Goal: Contribute content: Add original content to the website for others to see

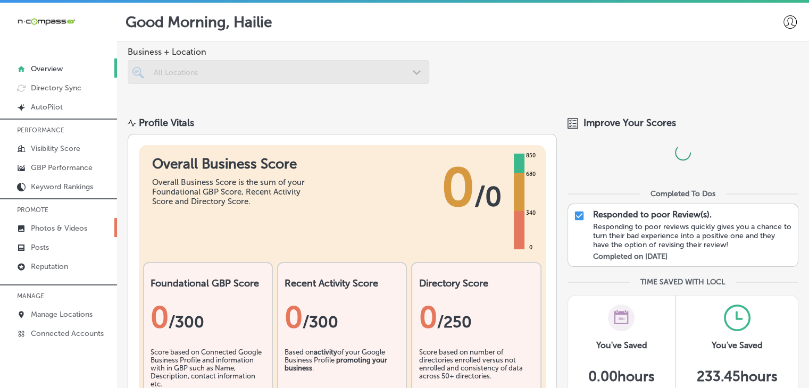
click at [54, 224] on p "Photos & Videos" at bounding box center [59, 228] width 56 height 9
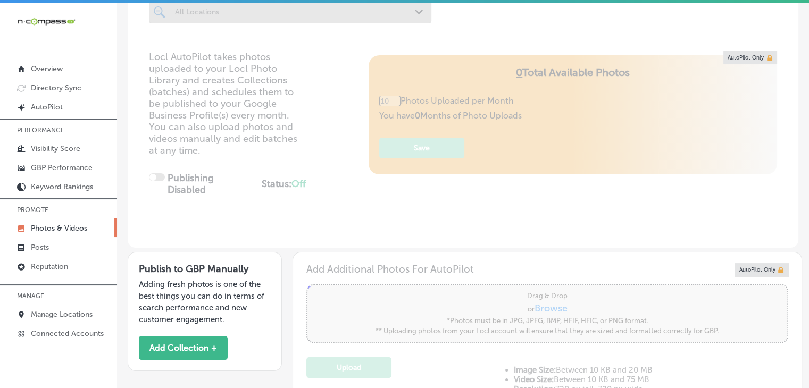
scroll to position [106, 0]
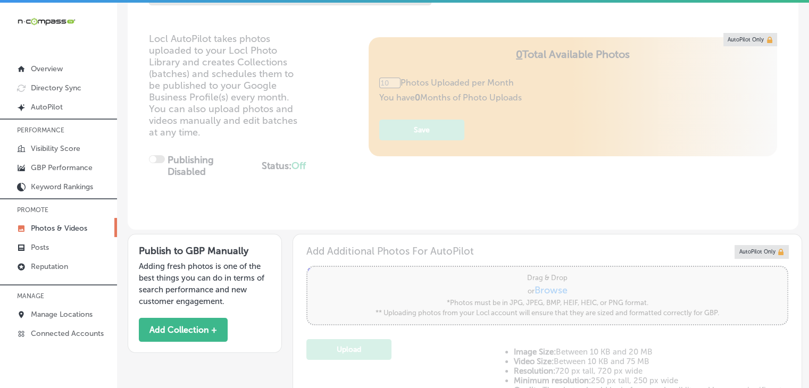
click at [220, 308] on div "Publish to GBP Manually Adding fresh photos is one of the best things you can d…" at bounding box center [205, 293] width 154 height 119
click at [216, 318] on button "Add Collection +" at bounding box center [183, 330] width 89 height 24
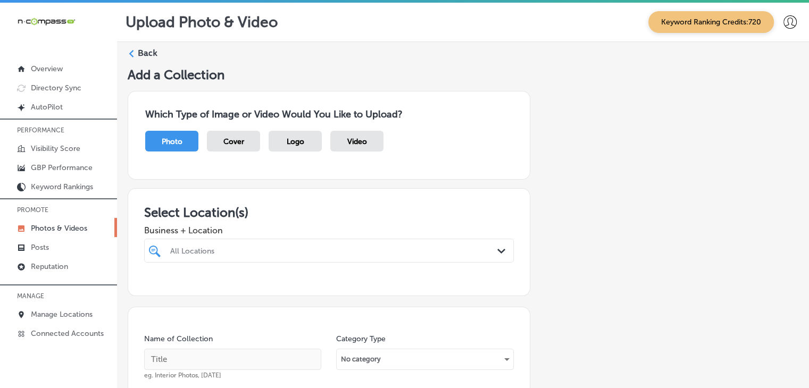
click at [299, 257] on div "All Locations Path Created with Sketch." at bounding box center [329, 251] width 370 height 24
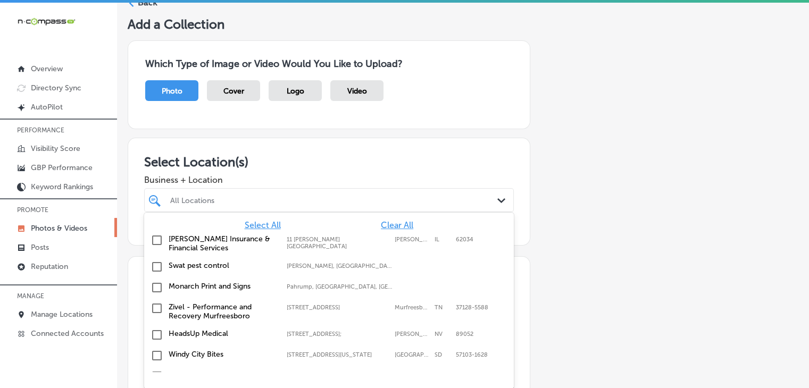
scroll to position [55, 0]
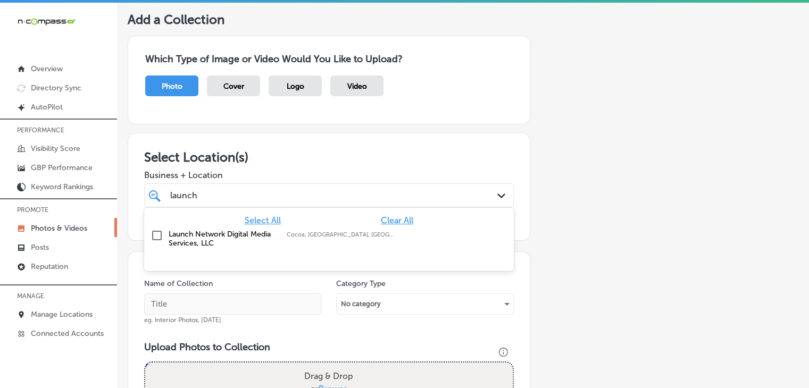
click at [307, 238] on div "Launch Network Digital Media Services, LLC [GEOGRAPHIC_DATA], [GEOGRAPHIC_DATA]…" at bounding box center [303, 239] width 269 height 18
click at [332, 192] on div "launch launch" at bounding box center [313, 195] width 288 height 14
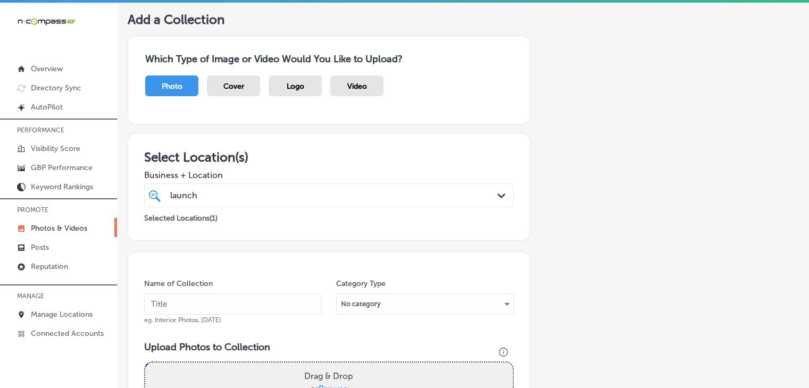
type input "launch"
click at [253, 305] on input "text" at bounding box center [232, 303] width 177 height 21
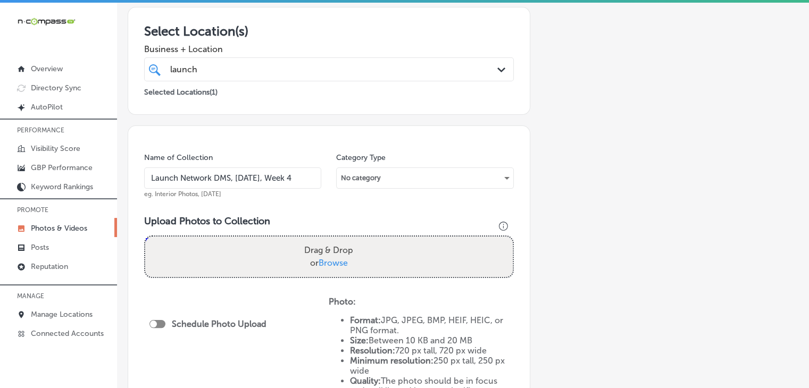
type input "Launch Network DMS, [DATE], Week 4"
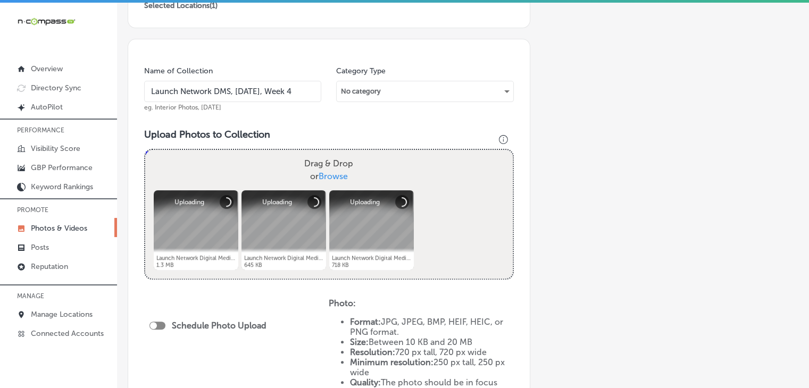
click at [157, 331] on div "Schedule Photo Upload" at bounding box center [210, 327] width 122 height 24
click at [158, 326] on div at bounding box center [157, 326] width 16 height 8
checkbox input "true"
click at [190, 366] on span "Publish Now" at bounding box center [183, 364] width 50 height 10
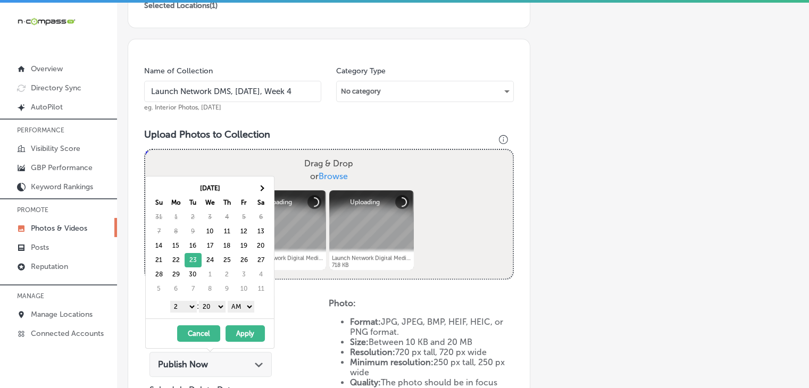
click at [180, 305] on select "1 2 3 4 5 6 7 8 9 10 11 12" at bounding box center [183, 307] width 27 height 12
click at [211, 300] on div "1 2 3 4 5 6 7 8 9 10 11 12 : 00 10 20 30 40 50 AM PM" at bounding box center [212, 306] width 124 height 16
click at [211, 303] on select "00 10 20 30 40 50" at bounding box center [212, 307] width 27 height 12
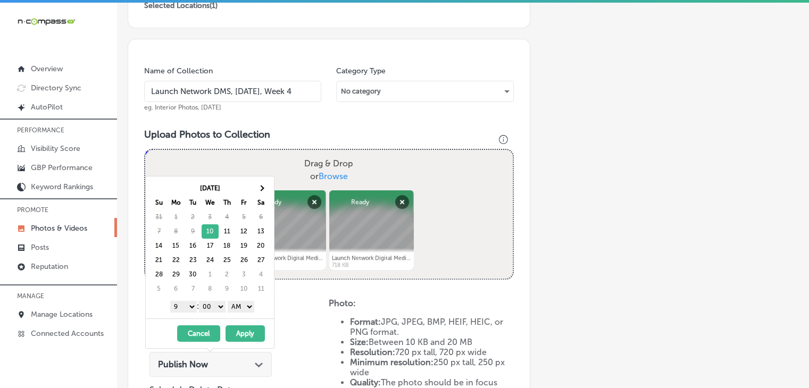
click at [234, 307] on select "AM PM" at bounding box center [241, 307] width 27 height 12
click at [241, 328] on button "Apply" at bounding box center [244, 333] width 39 height 16
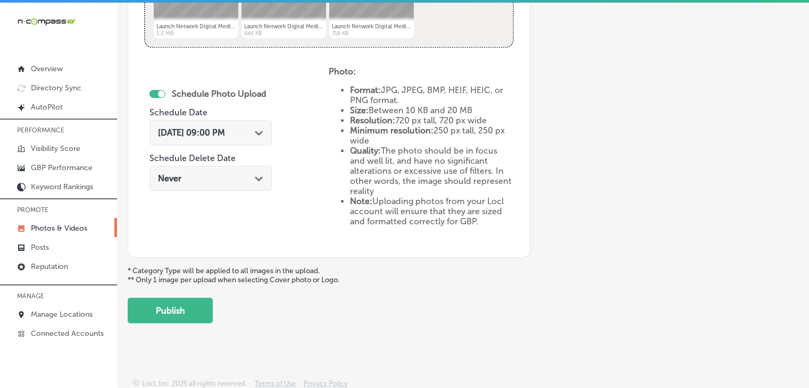
drag, startPoint x: 157, startPoint y: 301, endPoint x: 188, endPoint y: 281, distance: 36.4
click at [158, 301] on button "Publish" at bounding box center [170, 311] width 85 height 26
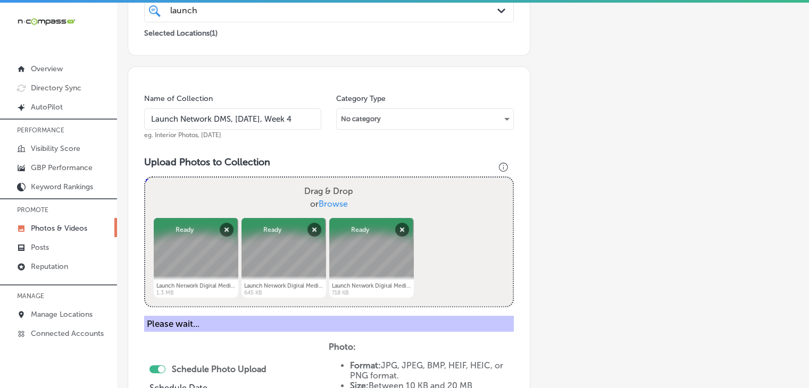
scroll to position [0, 0]
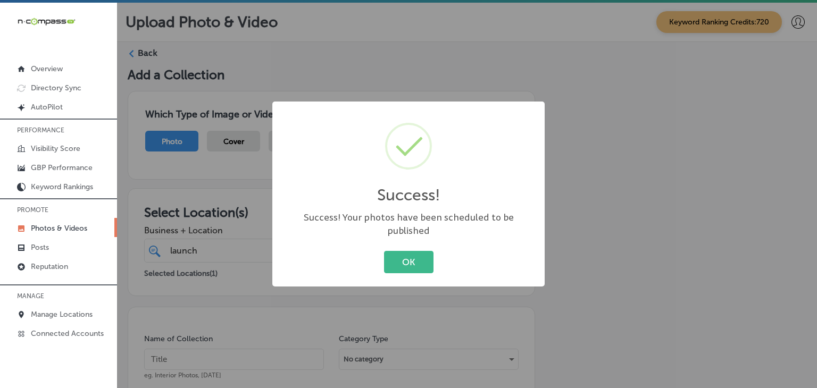
click at [207, 334] on div "Success! × Success! Your photos have been scheduled to be published OK Cancel" at bounding box center [408, 194] width 817 height 388
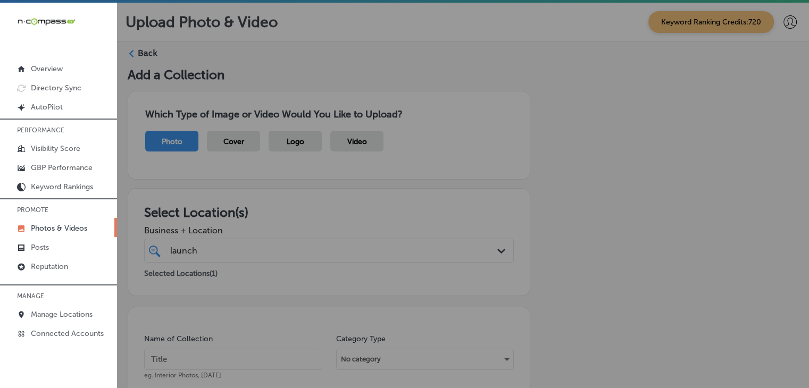
click at [207, 347] on div "Name of Collection eg. Interior Photos, [DATE]" at bounding box center [232, 357] width 177 height 46
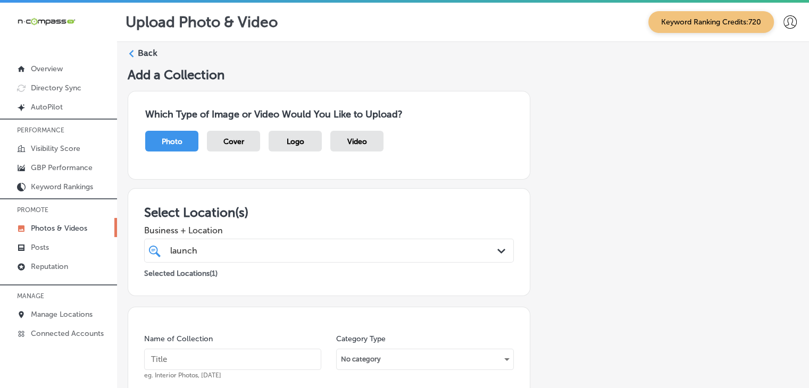
click at [206, 348] on div "Name of Collection eg. Interior Photos, [DATE]" at bounding box center [232, 357] width 177 height 46
click at [213, 349] on input "text" at bounding box center [232, 359] width 177 height 21
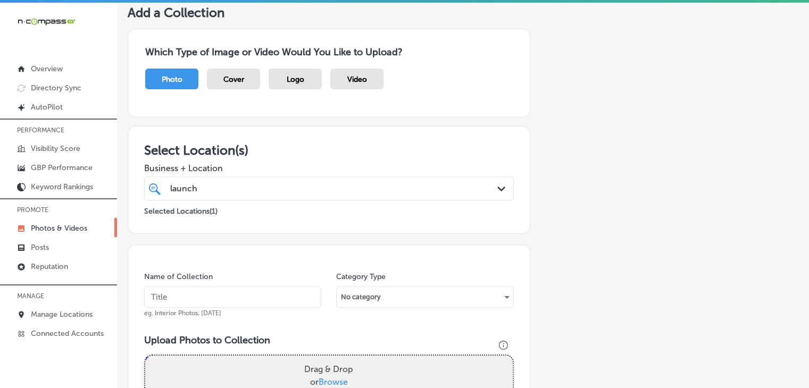
scroll to position [106, 0]
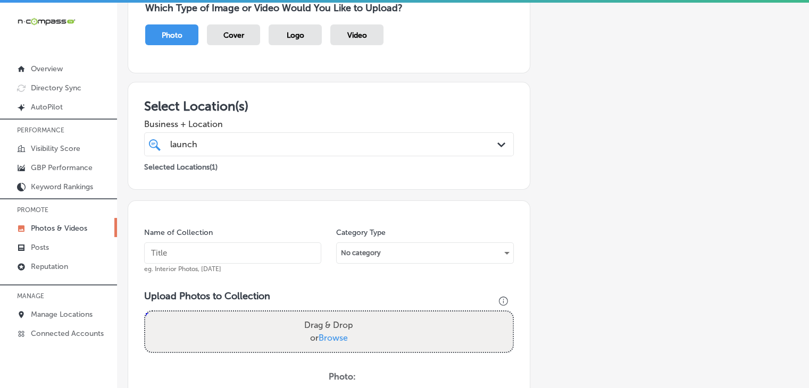
click at [219, 258] on input "text" at bounding box center [232, 252] width 177 height 21
paste input "Launch Network DMS, [DATE], Week"
click at [247, 261] on input "Launch Network DMS, [DATE], Week" at bounding box center [232, 252] width 177 height 21
click at [243, 254] on input "Launch Network DMS, [DATE], Week" at bounding box center [232, 252] width 177 height 21
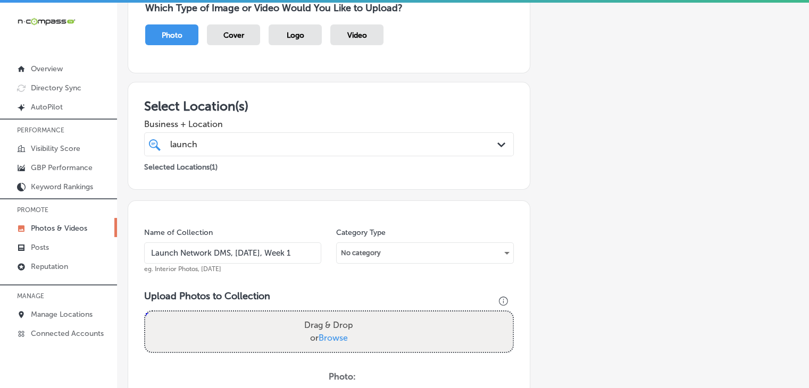
type input "Launch Network DMS, [DATE], Week 1"
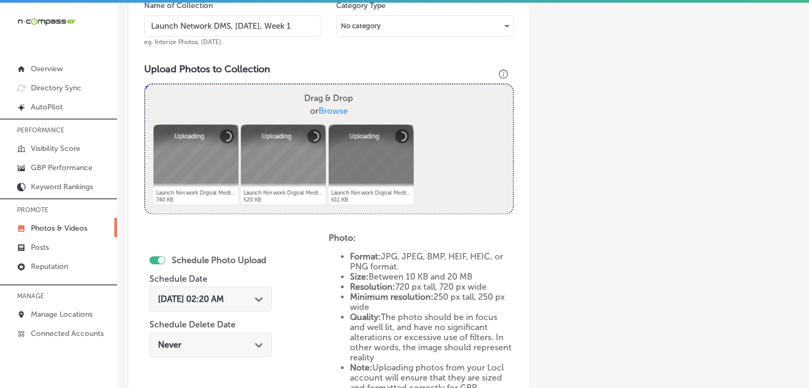
scroll to position [425, 0]
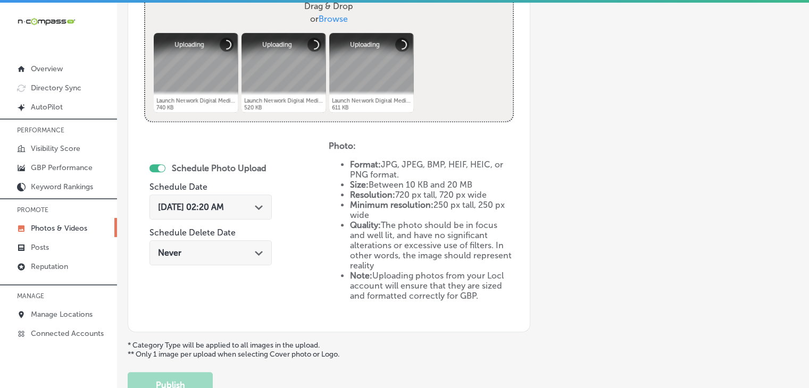
click at [204, 215] on div "[DATE] 02:20 AM Path Created with Sketch." at bounding box center [210, 207] width 122 height 25
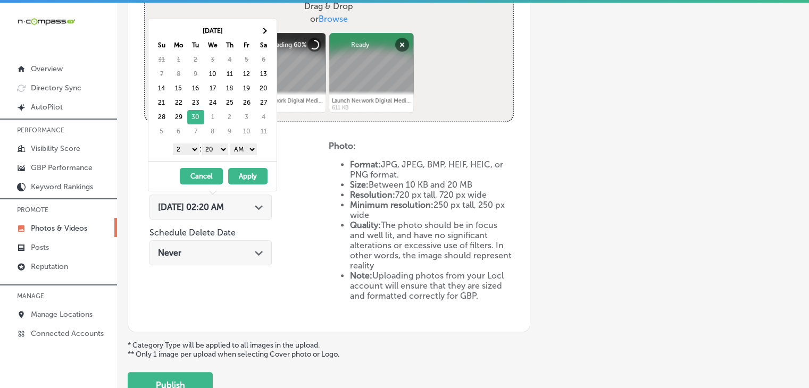
click at [187, 141] on div "1 2 3 4 5 6 7 8 9 10 11 12 : 00 10 20 30 40 50 AM PM" at bounding box center [215, 149] width 124 height 16
click at [187, 146] on select "1 2 3 4 5 6 7 8 9 10 11 12" at bounding box center [186, 150] width 27 height 12
click at [213, 144] on select "00 10 20 30 40 50" at bounding box center [215, 150] width 27 height 12
click at [246, 150] on select "AM PM" at bounding box center [243, 150] width 27 height 12
click at [248, 187] on div "[DATE] - [DATE] Cancel Apply" at bounding box center [212, 176] width 128 height 30
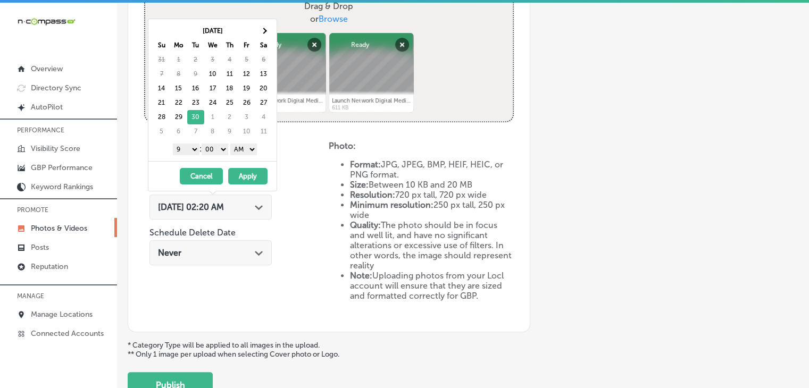
click at [245, 147] on select "AM PM" at bounding box center [243, 150] width 27 height 12
click at [242, 169] on button "Apply" at bounding box center [247, 176] width 39 height 16
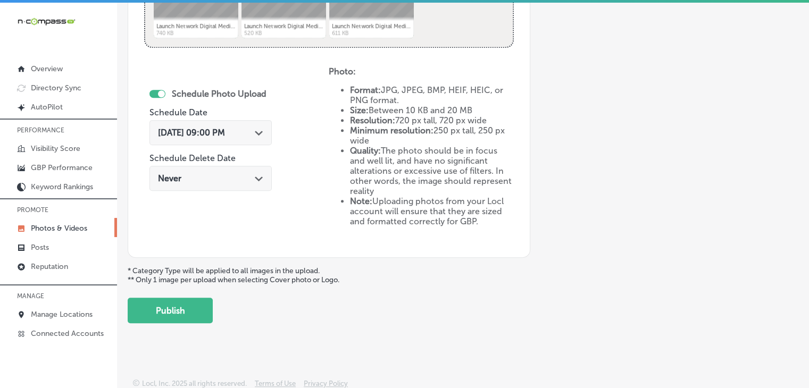
drag, startPoint x: 197, startPoint y: 306, endPoint x: 208, endPoint y: 299, distance: 13.6
click at [197, 307] on button "Publish" at bounding box center [170, 311] width 85 height 26
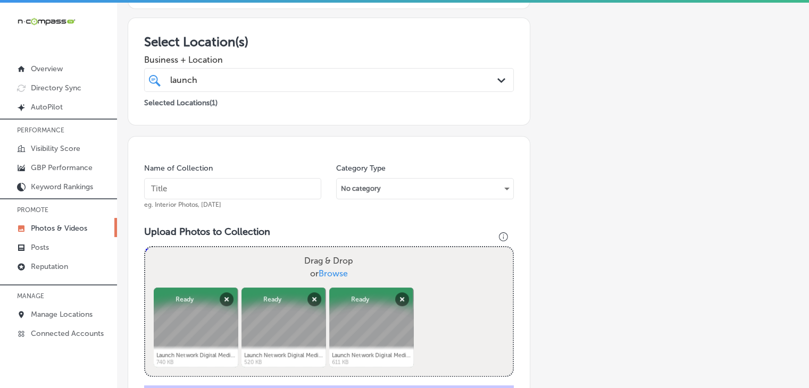
scroll to position [198, 0]
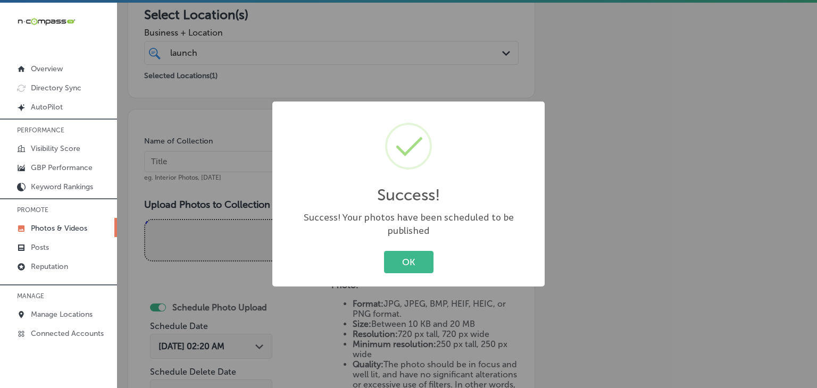
click at [216, 177] on div "Success! × Success! Your photos have been scheduled to be published OK Cancel" at bounding box center [408, 194] width 817 height 388
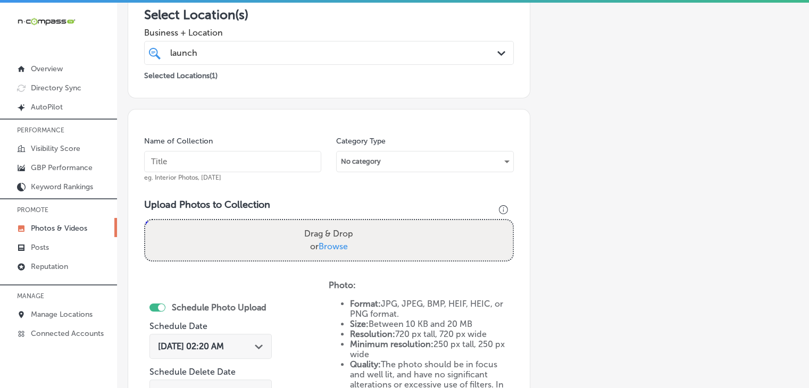
click at [214, 156] on input "text" at bounding box center [232, 161] width 177 height 21
paste input "Launch Network DMS, [DATE], Week"
type input "Launch Network DMS, [DATE], Week 2"
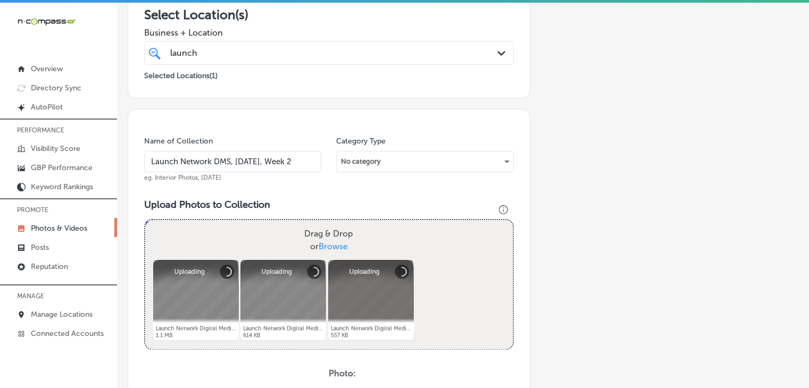
scroll to position [410, 0]
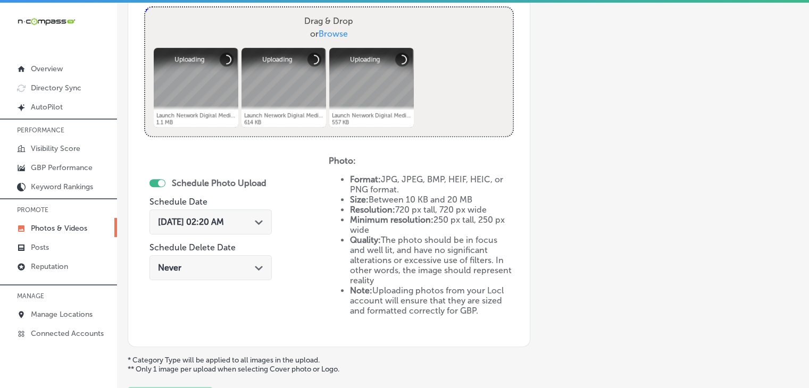
click at [224, 222] on span "[DATE] 02:20 AM" at bounding box center [191, 222] width 66 height 10
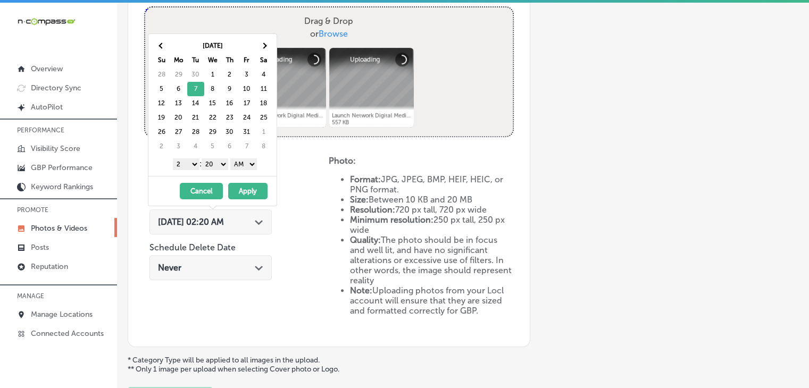
click at [185, 169] on div "1 2 3 4 5 6 7 8 9 10 11 12 : 00 10 20 30 40 50 AM PM" at bounding box center [215, 164] width 124 height 16
click at [186, 167] on select "1 2 3 4 5 6 7 8 9 10 11 12" at bounding box center [186, 164] width 27 height 12
click at [223, 163] on select "00 10 20 30 40 50" at bounding box center [215, 164] width 27 height 12
click at [237, 162] on select "AM PM" at bounding box center [243, 164] width 27 height 12
click at [232, 158] on select "AM PM" at bounding box center [243, 164] width 27 height 12
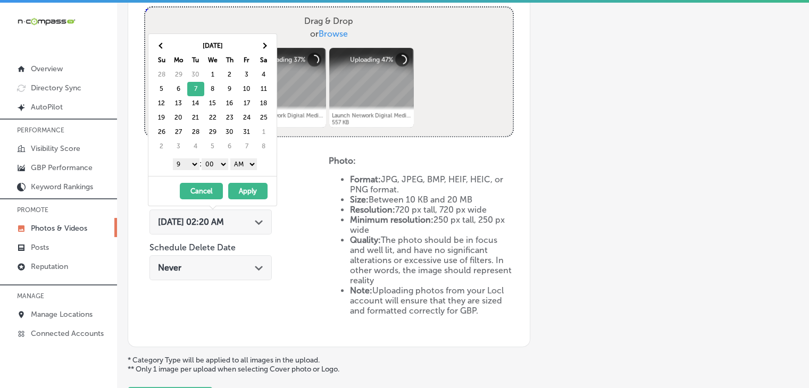
click at [242, 163] on select "AM PM" at bounding box center [243, 164] width 27 height 12
click at [239, 188] on button "Apply" at bounding box center [247, 191] width 39 height 16
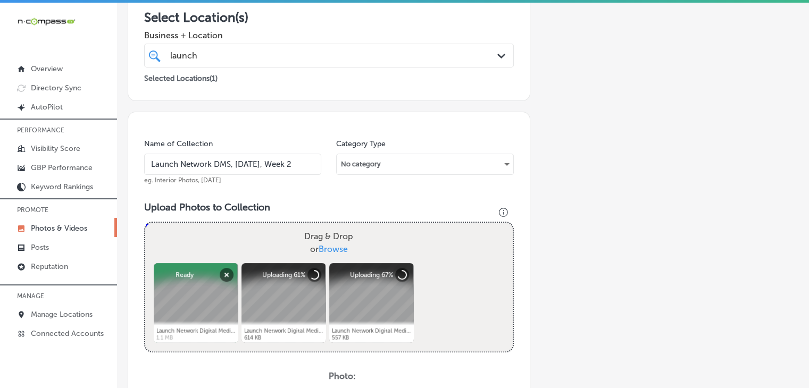
scroll to position [287, 0]
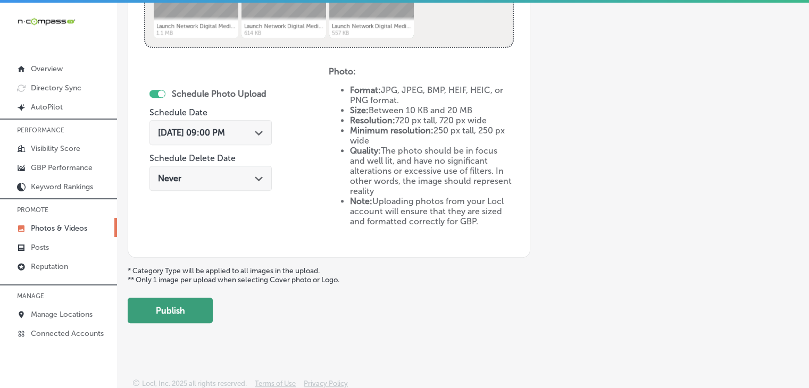
click at [185, 301] on button "Publish" at bounding box center [170, 311] width 85 height 26
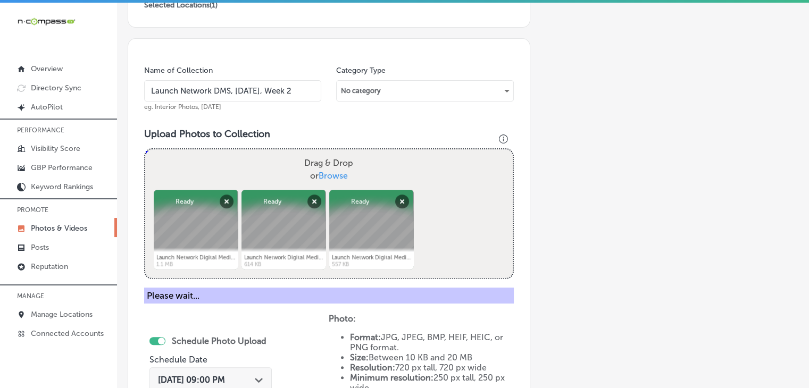
scroll to position [74, 0]
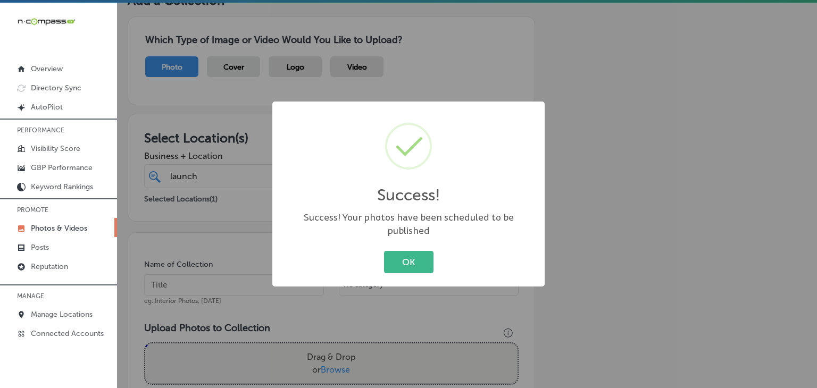
click at [208, 114] on div "Success! × Success! Your photos have been scheduled to be published OK Cancel" at bounding box center [408, 194] width 817 height 388
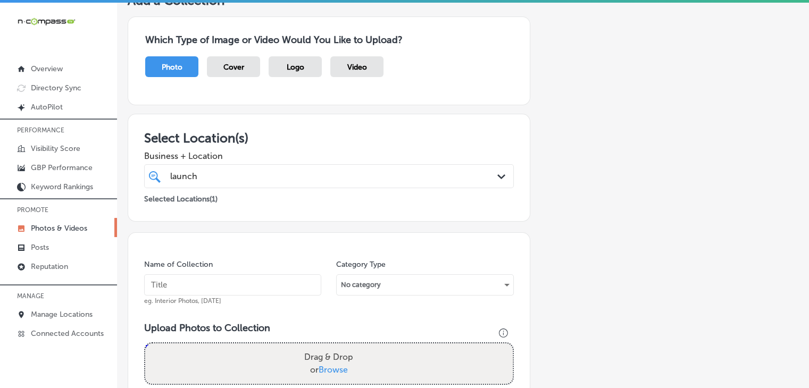
click at [214, 278] on input "text" at bounding box center [232, 284] width 177 height 21
paste input "Launch Network DMS, [DATE], Week"
type input "Launch Network DMS, [DATE], Week 3"
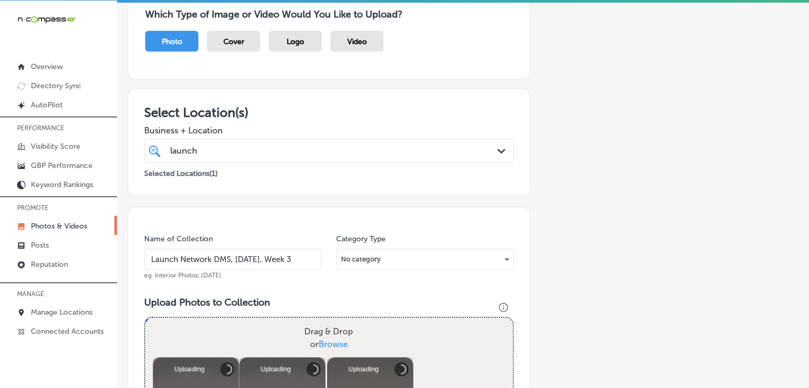
scroll to position [311, 0]
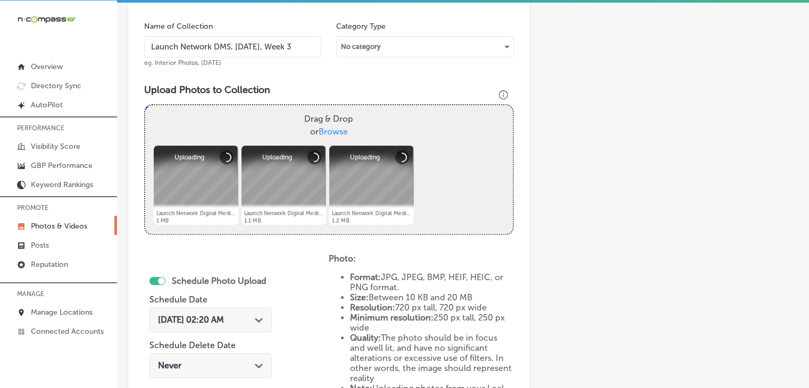
click at [213, 318] on span "[DATE] 02:20 AM" at bounding box center [191, 320] width 66 height 10
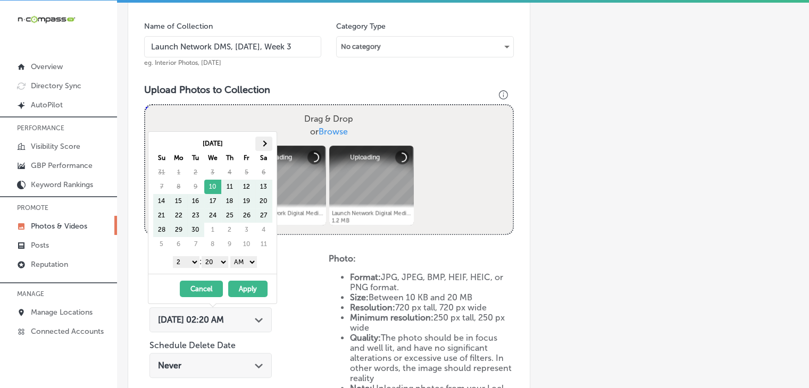
click at [264, 141] on span at bounding box center [264, 143] width 6 height 6
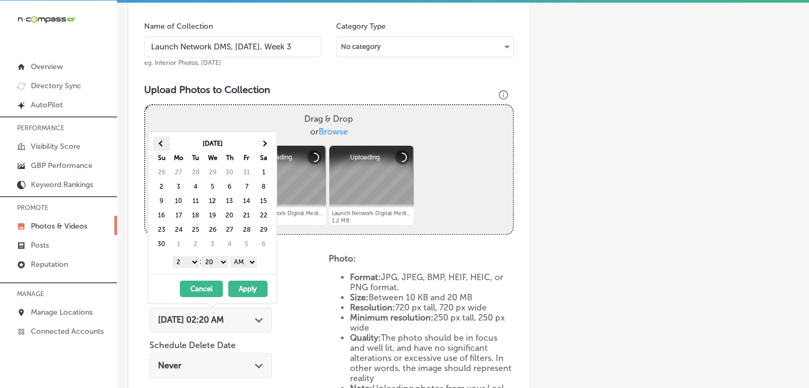
click at [157, 148] on th at bounding box center [161, 144] width 17 height 14
drag, startPoint x: 185, startPoint y: 256, endPoint x: 185, endPoint y: 264, distance: 8.5
click at [185, 256] on select "1 2 3 4 5 6 7 8 9 10 11 12" at bounding box center [186, 262] width 27 height 12
click at [213, 262] on select "00 10 20 30 40 50" at bounding box center [215, 262] width 27 height 12
click at [238, 261] on select "AM PM" at bounding box center [243, 262] width 27 height 12
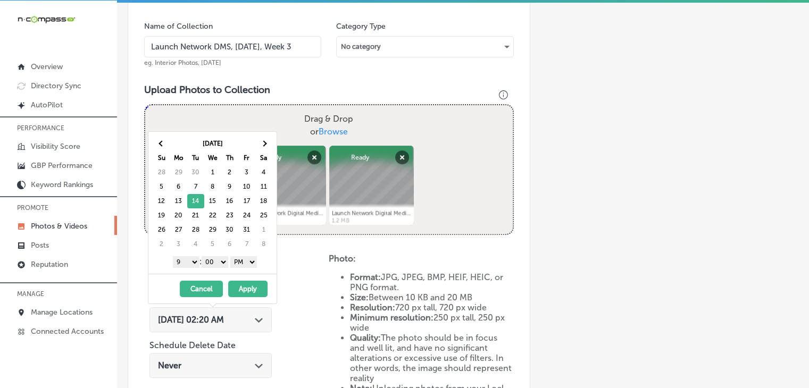
click at [246, 285] on button "Apply" at bounding box center [247, 289] width 39 height 16
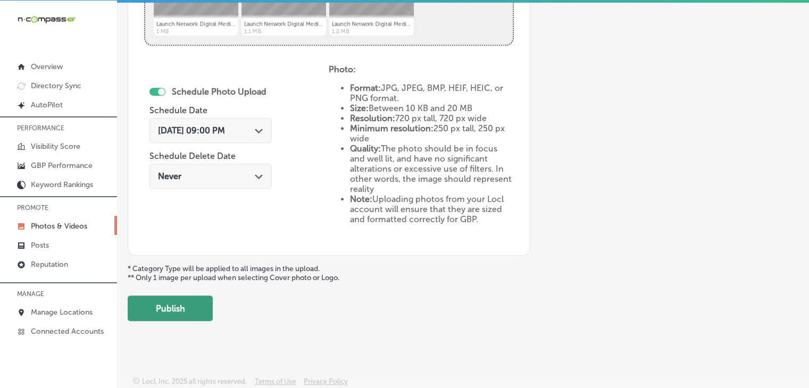
click at [207, 306] on button "Publish" at bounding box center [170, 309] width 85 height 26
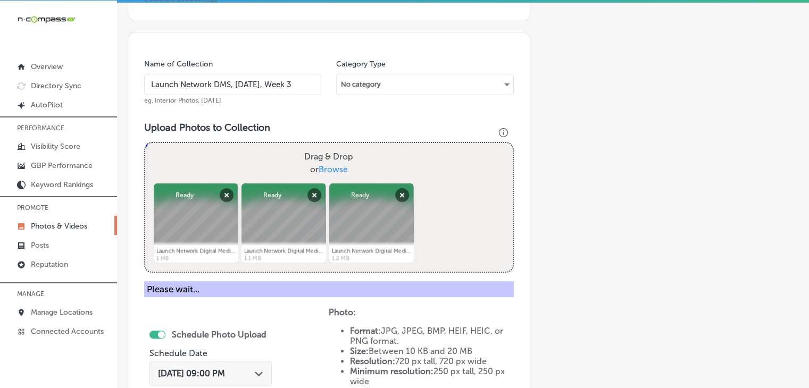
scroll to position [181, 0]
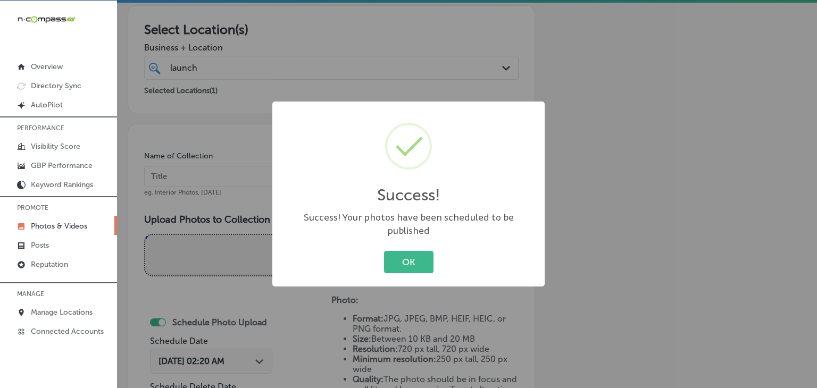
click at [184, 156] on div "Success! × Success! Your photos have been scheduled to be published OK Cancel" at bounding box center [408, 194] width 817 height 388
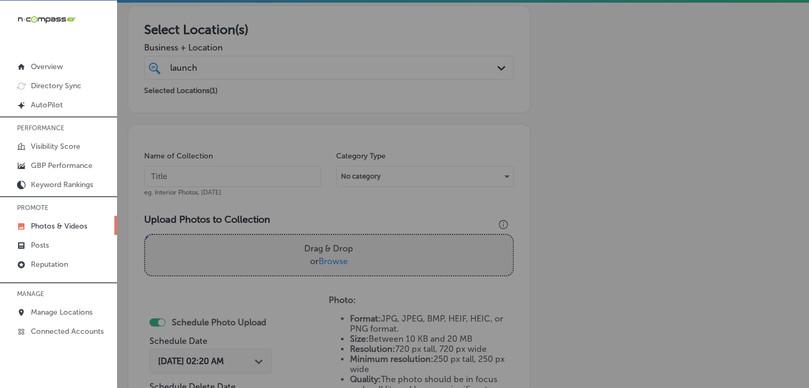
click at [195, 173] on input "text" at bounding box center [232, 176] width 177 height 21
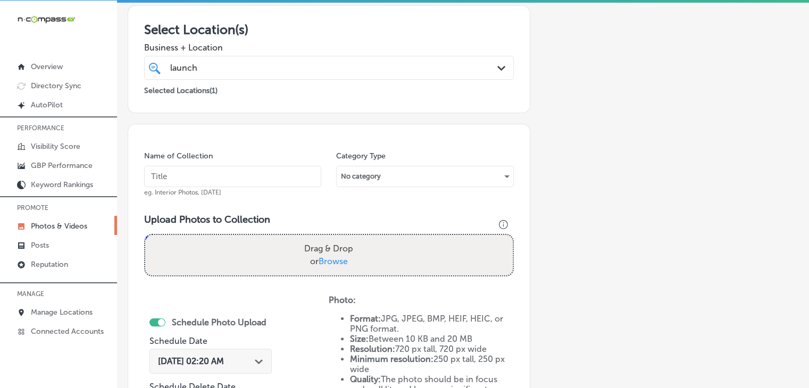
paste input "Launch Network DMS, [DATE], Week"
type input "Launch Network DMS, [DATE], Week 4"
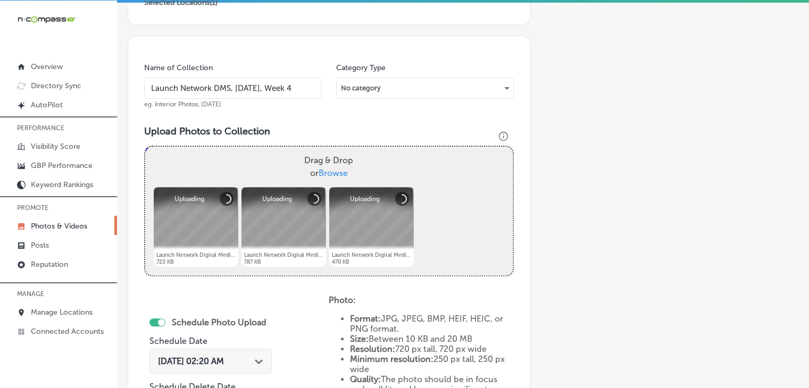
scroll to position [287, 0]
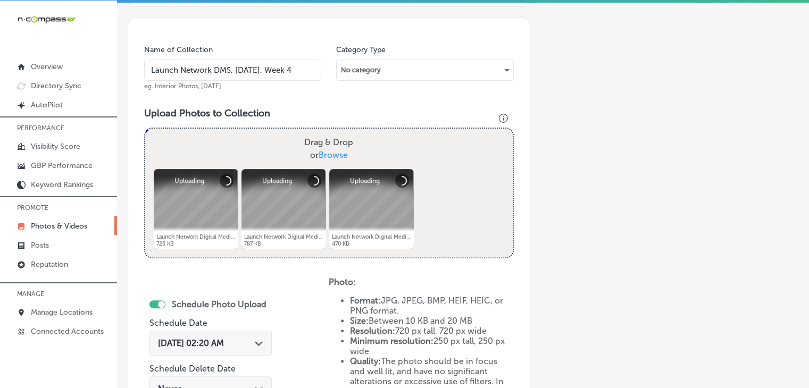
click at [256, 338] on div "[DATE] 02:20 AM Path Created with Sketch." at bounding box center [210, 343] width 105 height 10
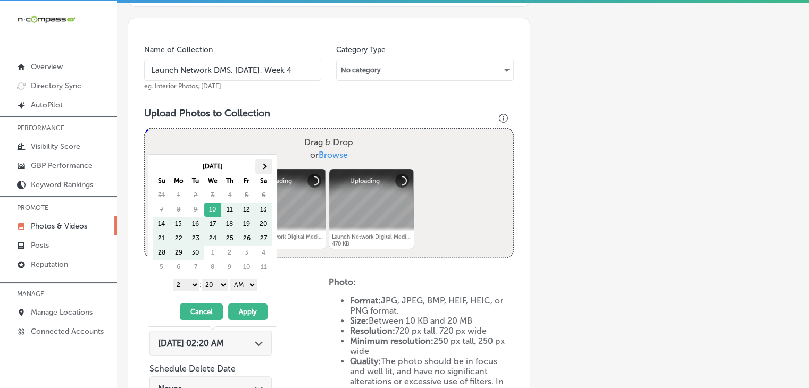
click at [262, 171] on th at bounding box center [263, 167] width 17 height 14
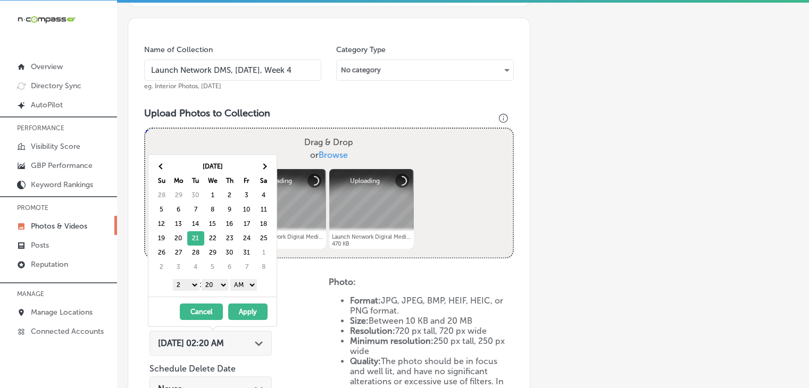
click at [186, 284] on select "1 2 3 4 5 6 7 8 9 10 11 12" at bounding box center [186, 285] width 27 height 12
click at [213, 280] on select "00 10 20 30 40 50" at bounding box center [215, 285] width 27 height 12
click at [213, 288] on select "00 10 20 30 40 50" at bounding box center [215, 285] width 27 height 12
click at [219, 281] on select "00 10 20 30 40 50" at bounding box center [215, 285] width 27 height 12
click at [252, 283] on select "AM PM" at bounding box center [243, 285] width 27 height 12
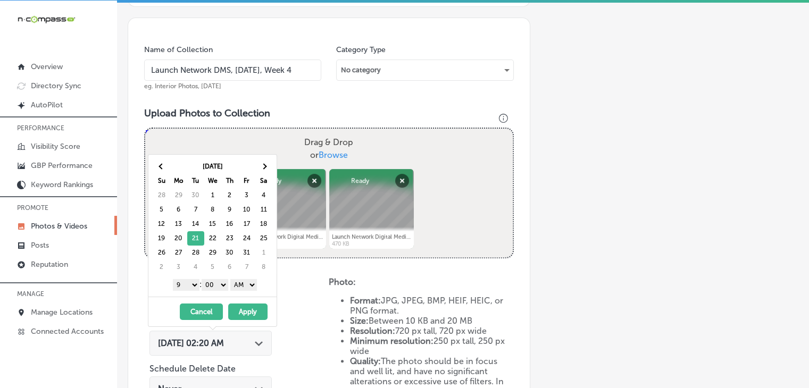
click at [232, 279] on select "AM PM" at bounding box center [243, 285] width 27 height 12
click at [245, 288] on select "AM PM" at bounding box center [243, 285] width 27 height 12
click at [246, 312] on button "Apply" at bounding box center [247, 312] width 39 height 16
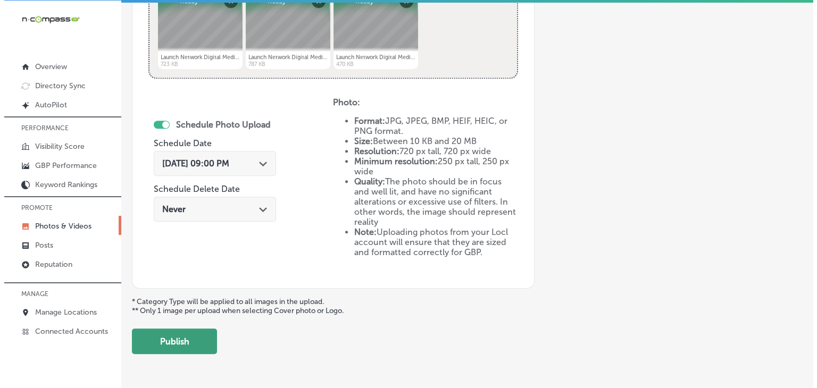
scroll to position [500, 0]
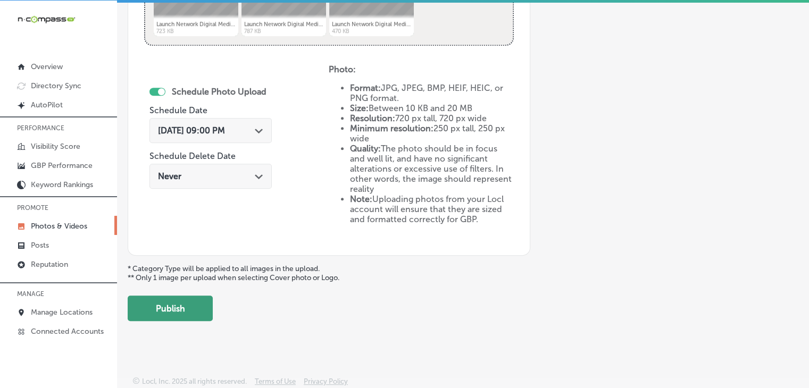
click at [197, 303] on button "Publish" at bounding box center [170, 309] width 85 height 26
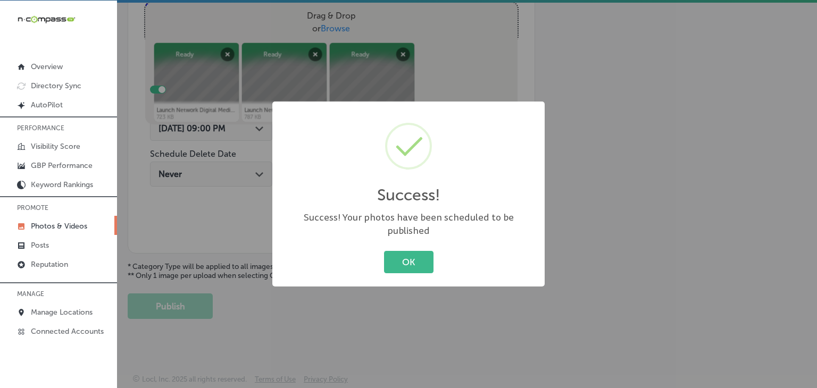
scroll to position [412, 0]
